Goal: Task Accomplishment & Management: Manage account settings

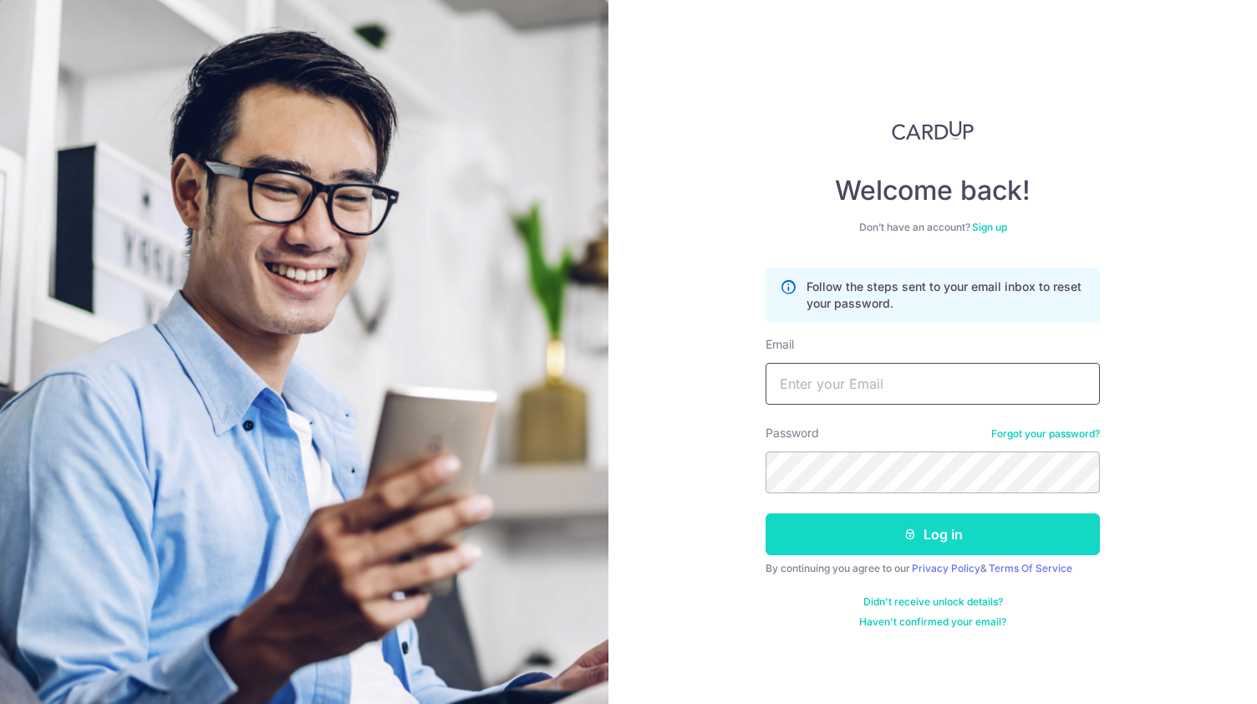
type input "[EMAIL_ADDRESS][DOMAIN_NAME]"
click at [891, 538] on button "Log in" at bounding box center [933, 534] width 334 height 42
